Goal: Task Accomplishment & Management: Use online tool/utility

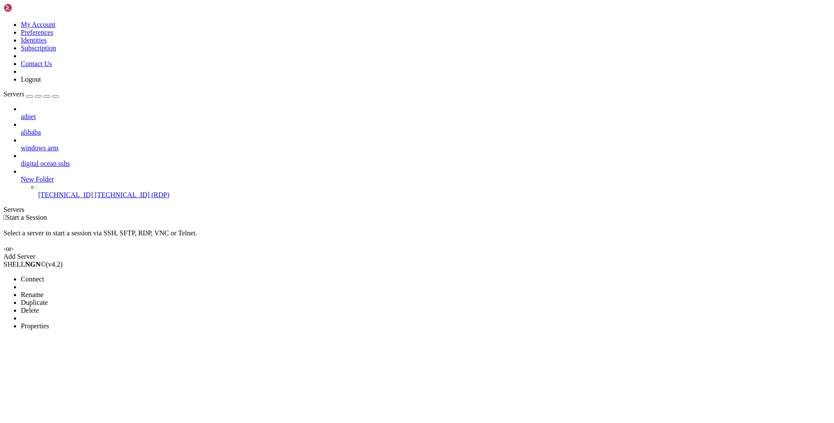
click at [44, 275] on span "Connect" at bounding box center [32, 278] width 23 height 7
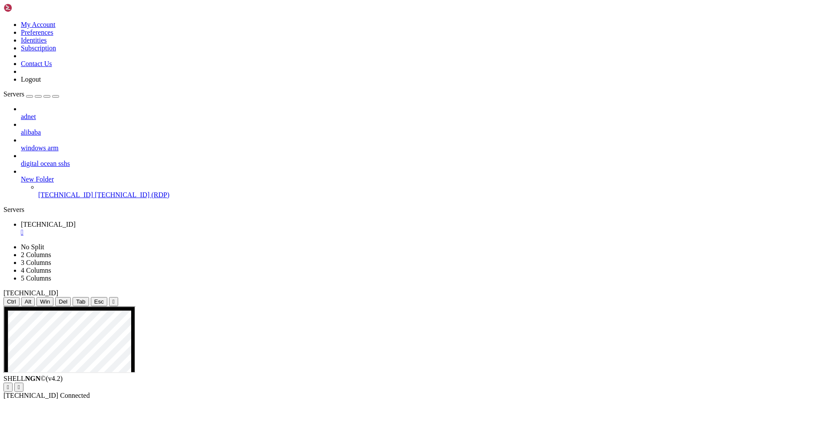
drag, startPoint x: 99, startPoint y: 514, endPoint x: 20, endPoint y: 349, distance: 182.6
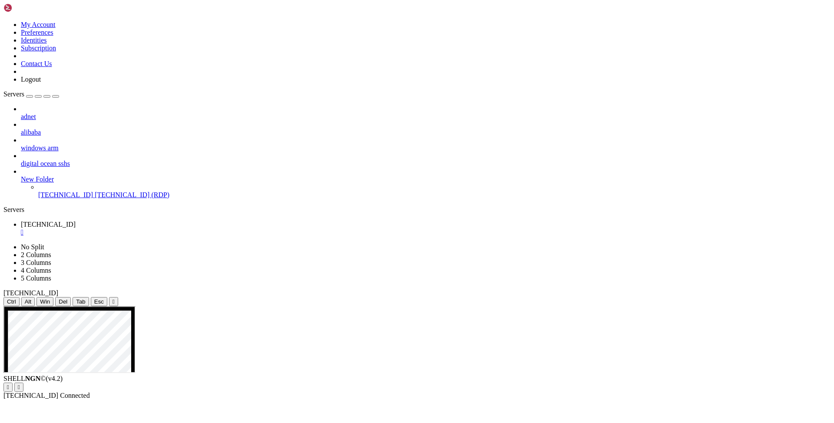
drag, startPoint x: 198, startPoint y: 453, endPoint x: 24, endPoint y: 360, distance: 197.2
drag, startPoint x: 92, startPoint y: 431, endPoint x: 137, endPoint y: 430, distance: 45.2
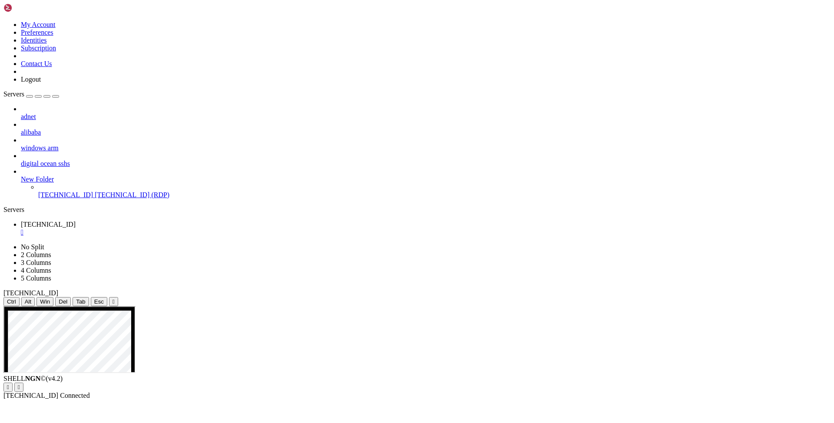
drag, startPoint x: 266, startPoint y: 361, endPoint x: 246, endPoint y: 344, distance: 27.1
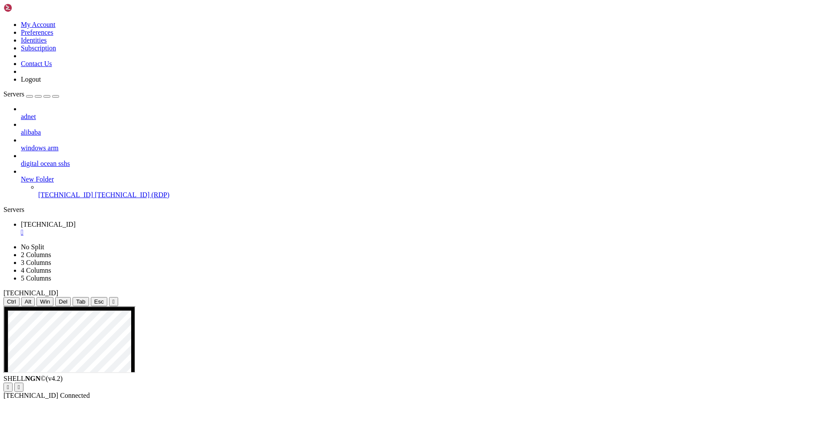
drag, startPoint x: 364, startPoint y: 361, endPoint x: 303, endPoint y: 356, distance: 61.0
click at [168, 228] on div "" at bounding box center [426, 232] width 810 height 8
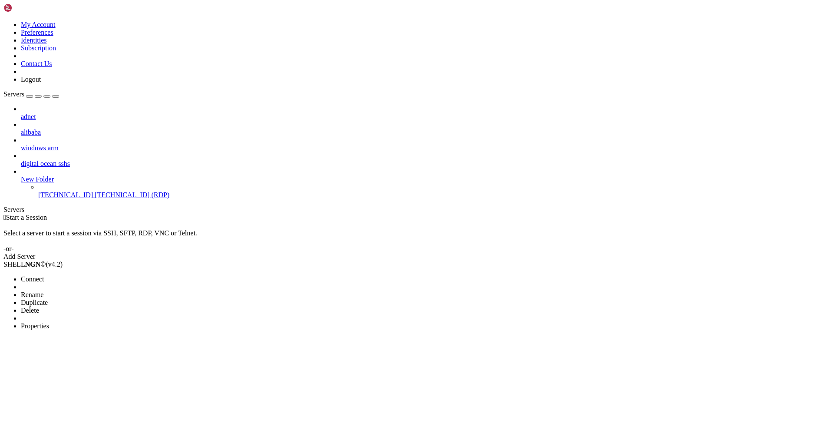
click at [44, 275] on span "Connect" at bounding box center [32, 278] width 23 height 7
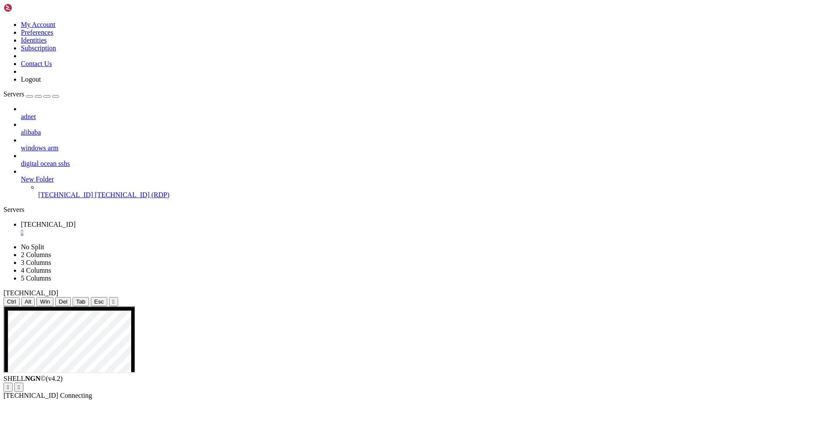
click at [69, 199] on div "adnet alibaba windows arm digital ocean sshs New Folder [TECHNICAL_ID] [TECHNIC…" at bounding box center [416, 152] width 827 height 94
click at [74, 199] on div "adnet alibaba windows arm digital ocean sshs New Folder [TECHNICAL_ID] [TECHNIC…" at bounding box center [416, 152] width 827 height 94
click at [187, 221] on ul "[TECHNICAL_ID] " at bounding box center [416, 229] width 827 height 16
click at [166, 228] on div "" at bounding box center [426, 232] width 810 height 8
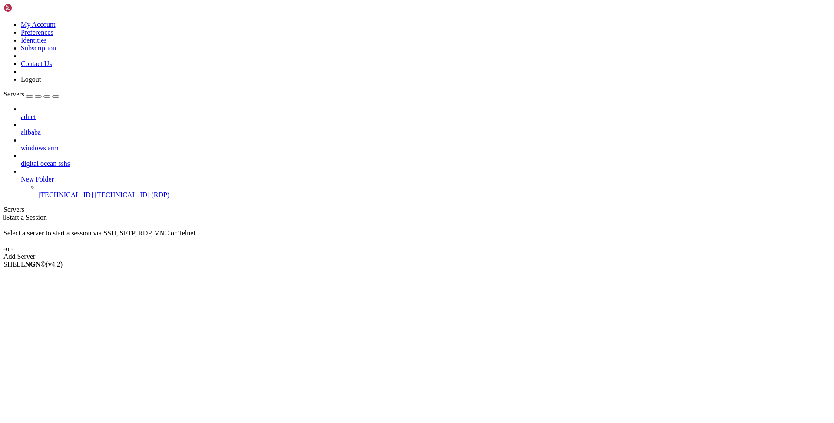
click at [191, 214] on div " Start a Session Select a server to start a session via SSH, SFTP, RDP, VNC or…" at bounding box center [416, 237] width 827 height 47
click at [357, 214] on div " Start a Session Select a server to start a session via SSH, SFTP, RDP, VNC or…" at bounding box center [416, 237] width 827 height 47
